Goal: Task Accomplishment & Management: Manage account settings

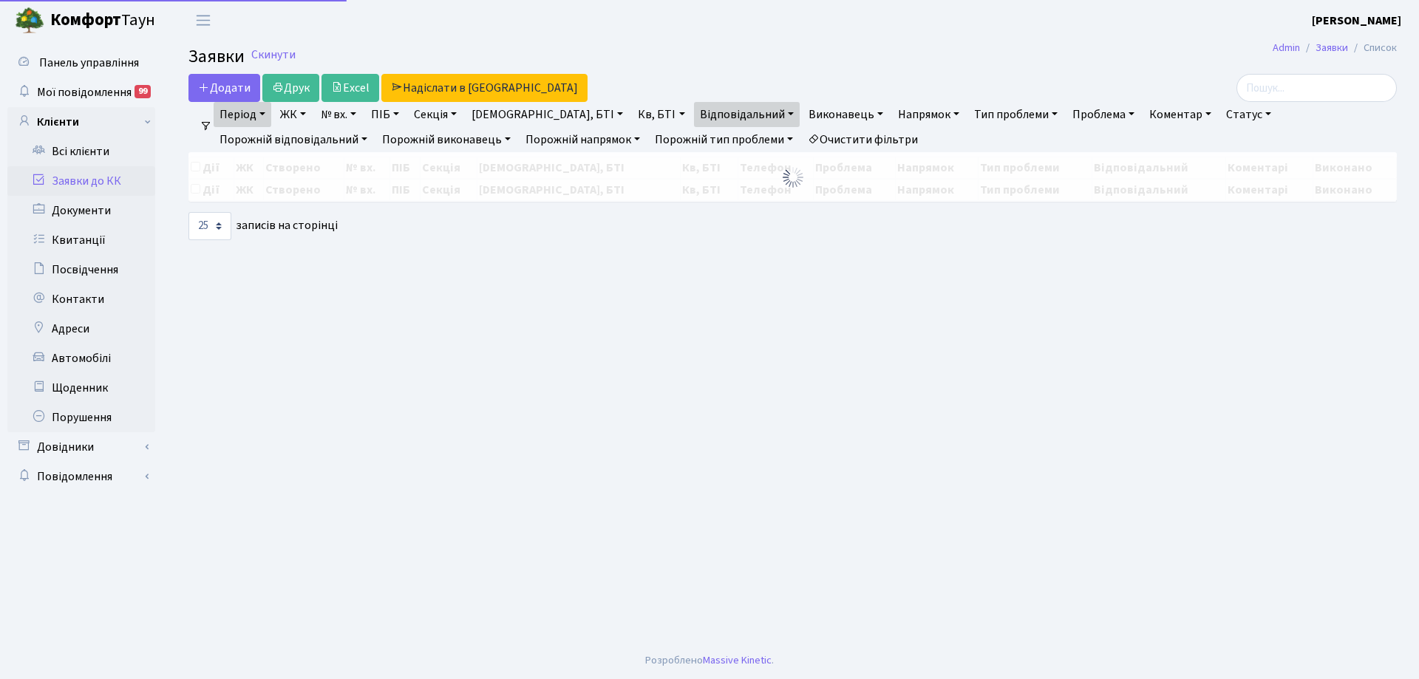
select select "25"
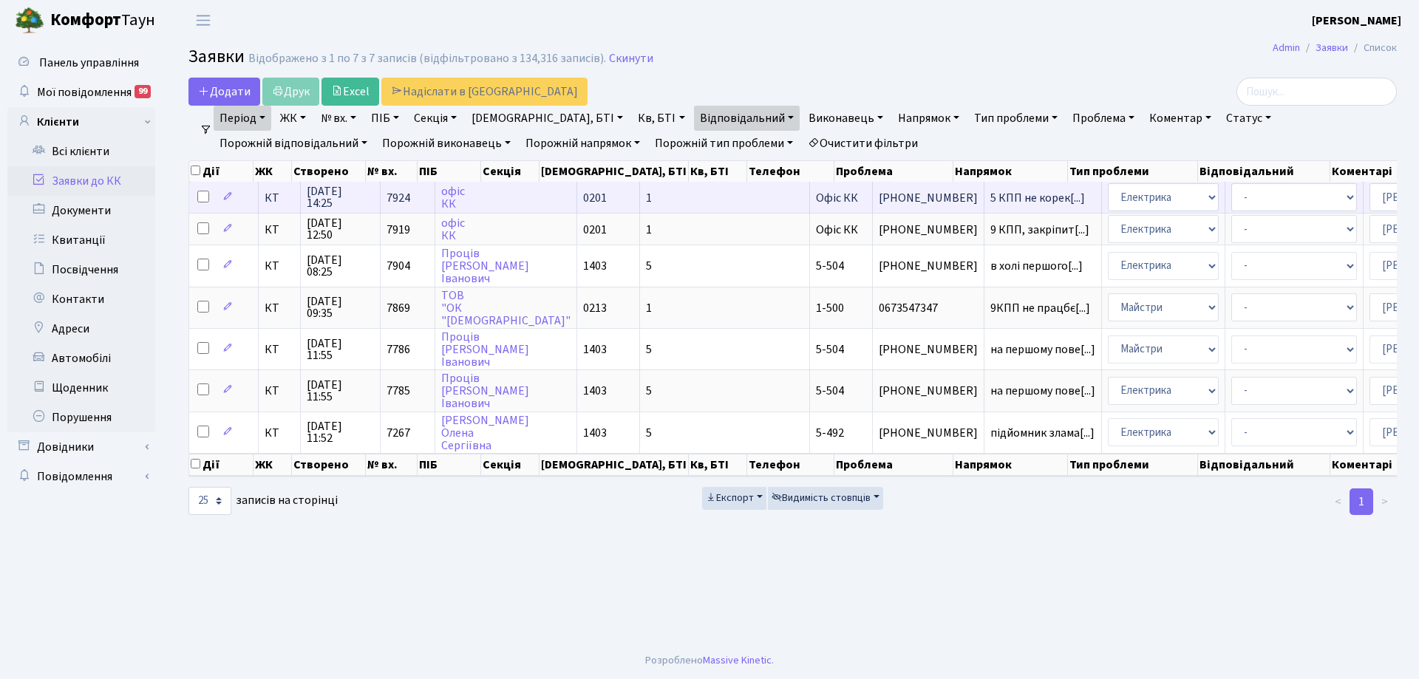
click at [640, 197] on td "1" at bounding box center [725, 197] width 170 height 31
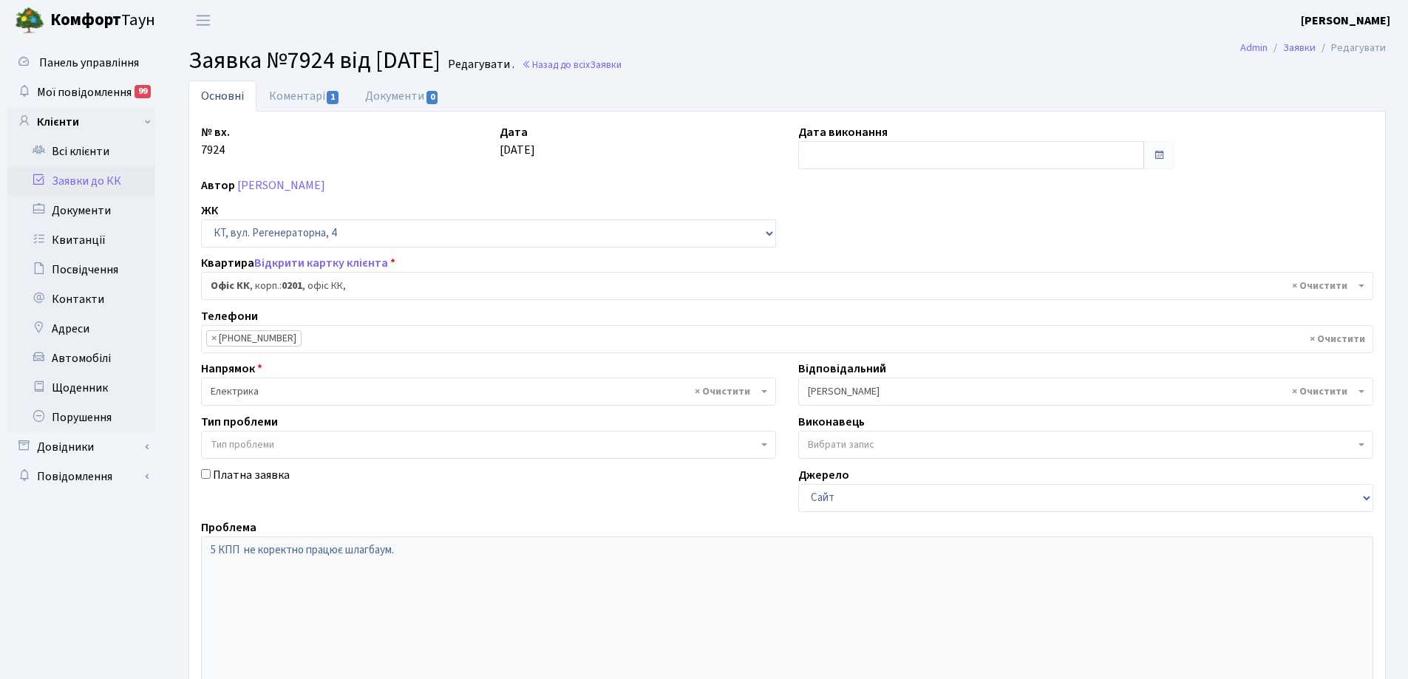
select select "4"
click at [927, 162] on input "text" at bounding box center [971, 155] width 346 height 28
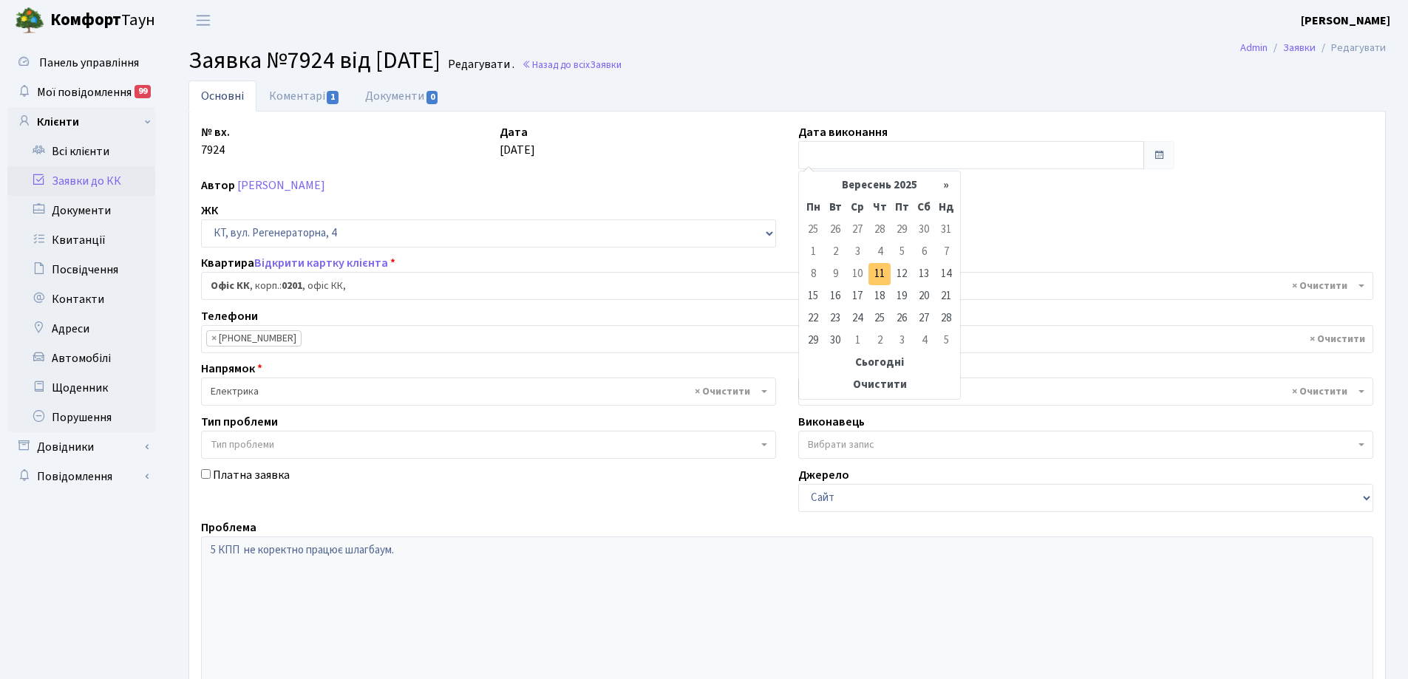
click at [888, 273] on td "11" at bounding box center [879, 274] width 22 height 22
type input "[DATE]"
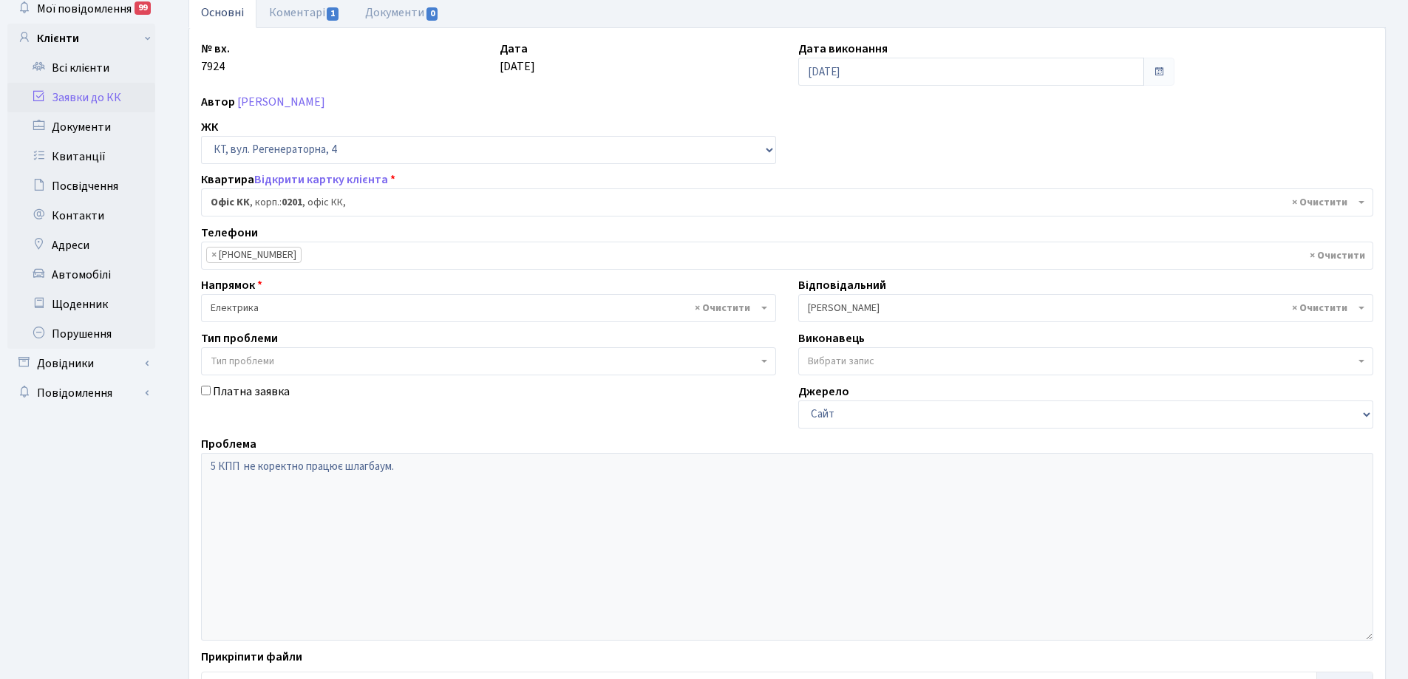
scroll to position [202, 0]
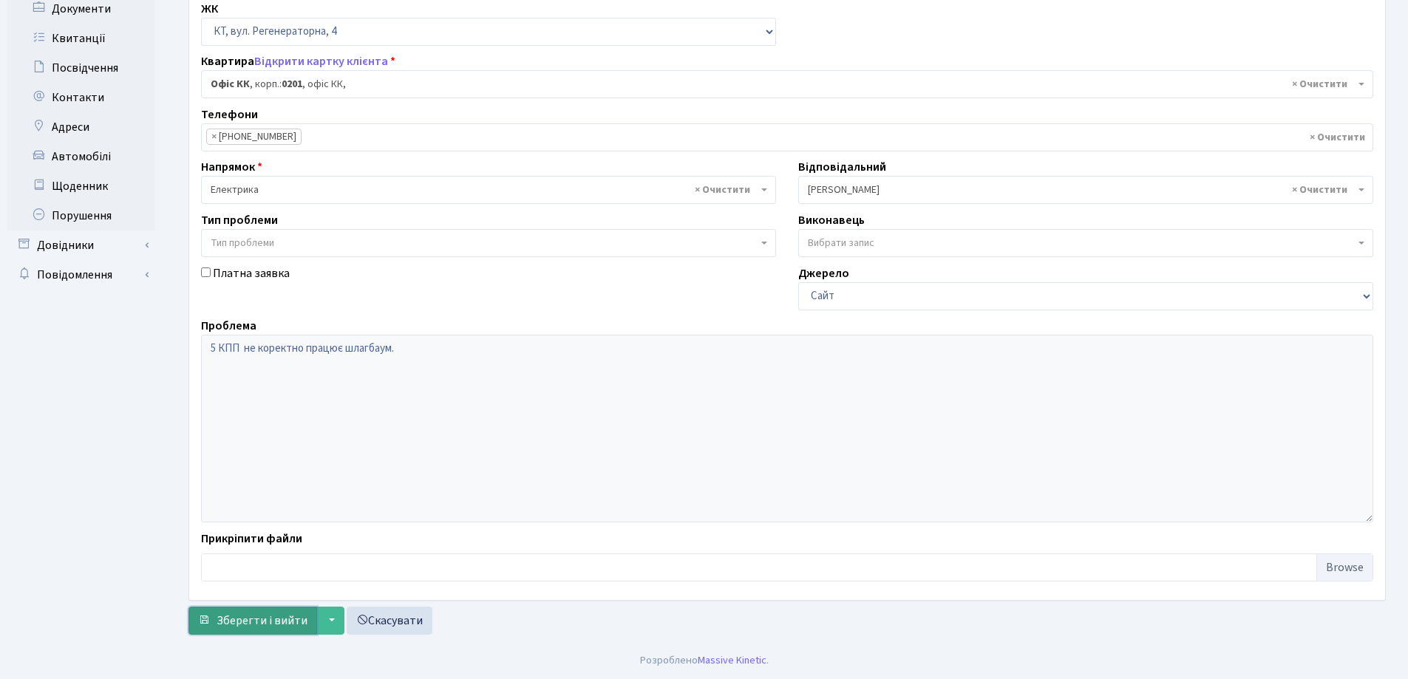
click at [283, 621] on span "Зберегти і вийти" at bounding box center [262, 621] width 91 height 16
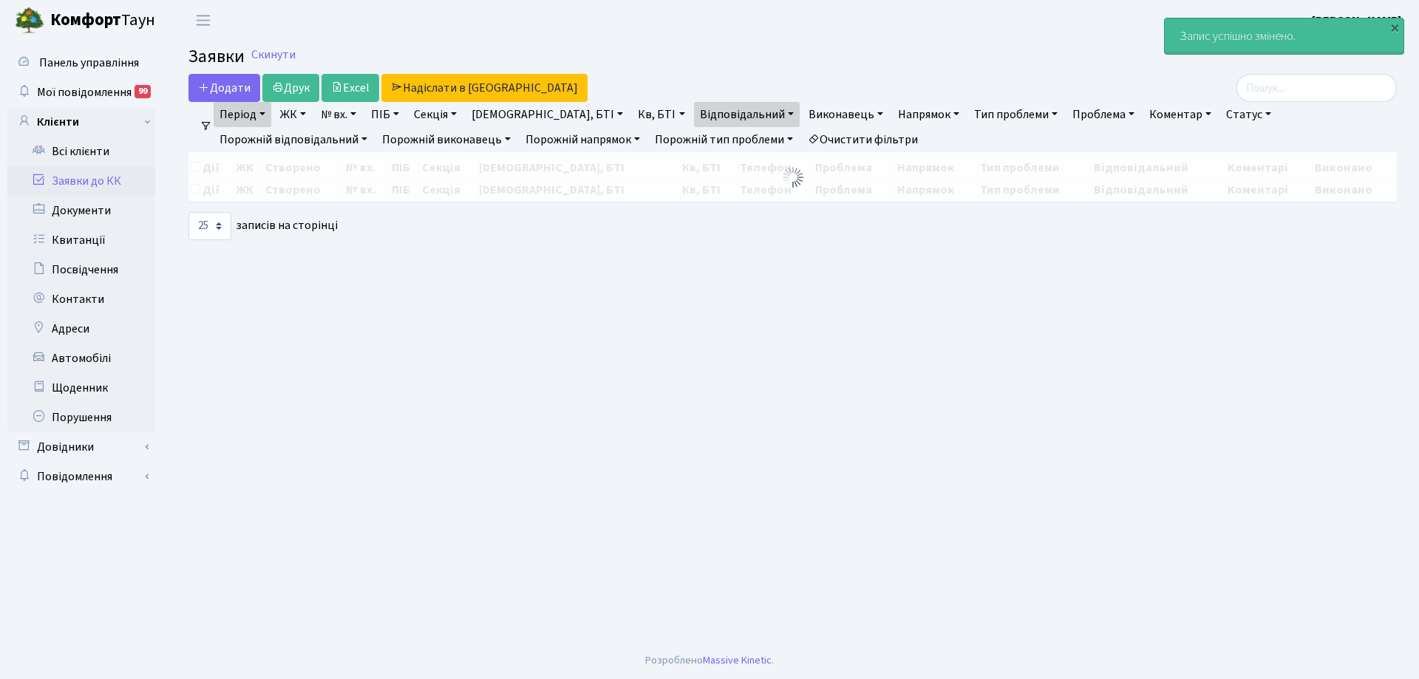
select select "25"
